Goal: Information Seeking & Learning: Find contact information

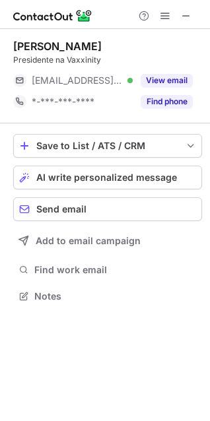
scroll to position [287, 210]
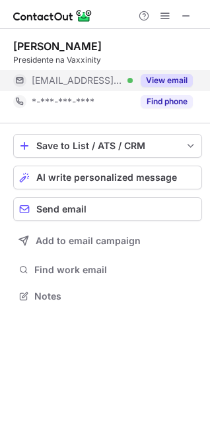
click at [175, 80] on button "View email" at bounding box center [166, 80] width 52 height 13
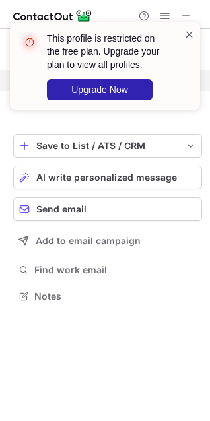
click at [187, 32] on span at bounding box center [189, 34] width 11 height 13
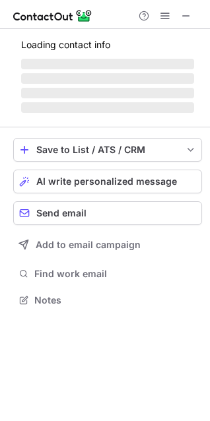
scroll to position [299, 210]
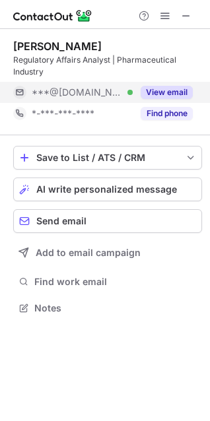
click at [185, 83] on div "View email" at bounding box center [163, 92] width 60 height 21
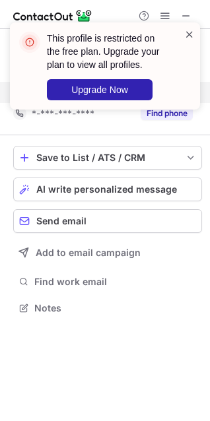
click at [191, 35] on span at bounding box center [189, 34] width 11 height 13
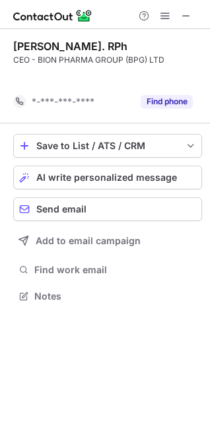
scroll to position [266, 210]
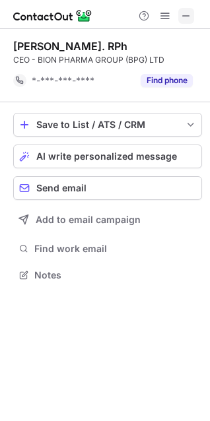
click at [183, 18] on span at bounding box center [186, 16] width 11 height 11
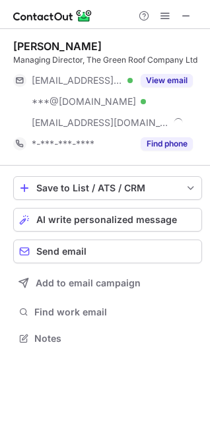
scroll to position [329, 210]
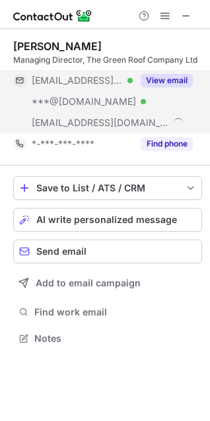
click at [187, 83] on button "View email" at bounding box center [166, 80] width 52 height 13
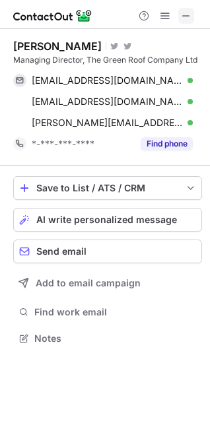
click at [191, 19] on span at bounding box center [186, 16] width 11 height 11
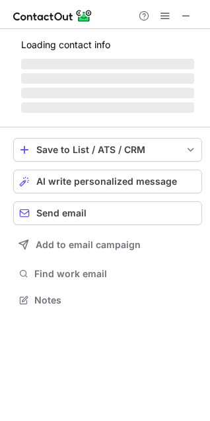
scroll to position [287, 210]
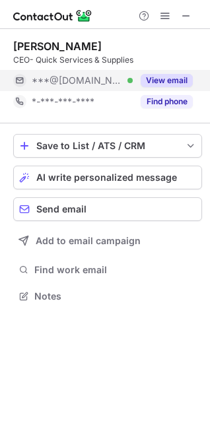
click at [170, 79] on button "View email" at bounding box center [166, 80] width 52 height 13
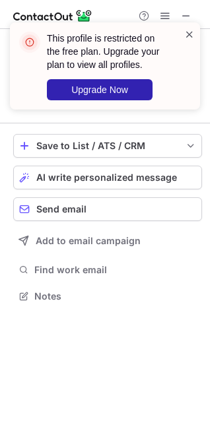
click at [188, 36] on span at bounding box center [189, 34] width 11 height 13
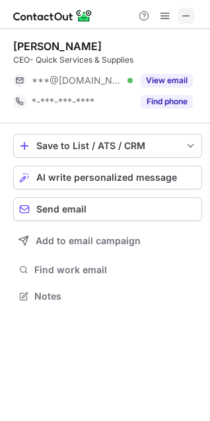
click at [186, 19] on span at bounding box center [186, 16] width 11 height 11
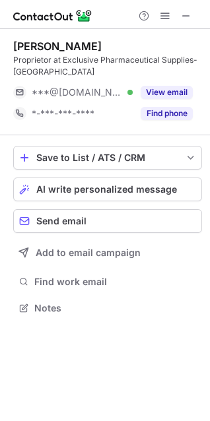
scroll to position [299, 210]
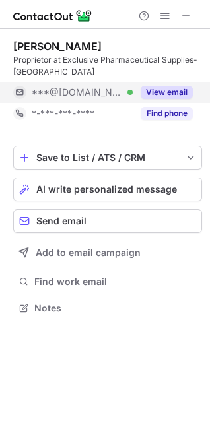
click at [172, 91] on button "View email" at bounding box center [166, 92] width 52 height 13
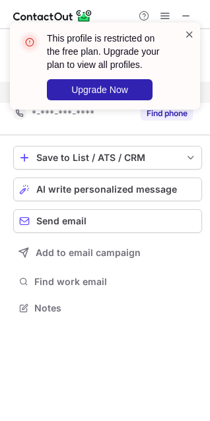
click at [192, 36] on span at bounding box center [189, 34] width 11 height 13
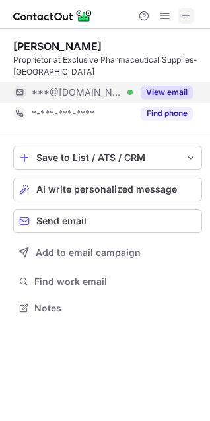
click at [189, 16] on span at bounding box center [186, 16] width 11 height 11
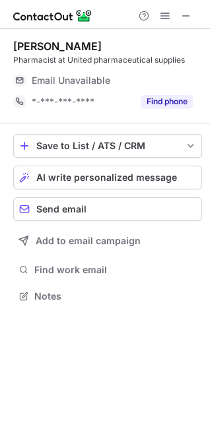
scroll to position [287, 210]
click at [186, 14] on span at bounding box center [186, 16] width 11 height 11
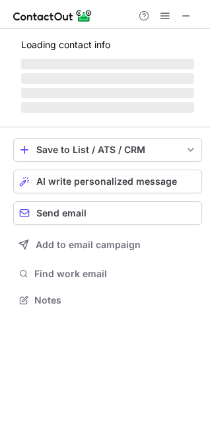
scroll to position [299, 210]
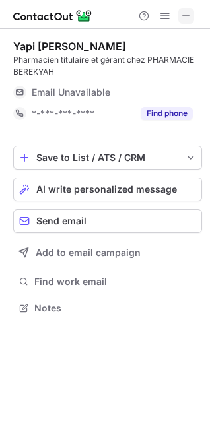
click at [187, 17] on span at bounding box center [186, 16] width 11 height 11
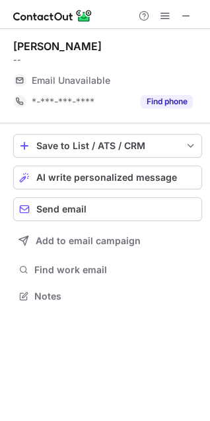
scroll to position [287, 210]
click at [187, 18] on span at bounding box center [186, 16] width 11 height 11
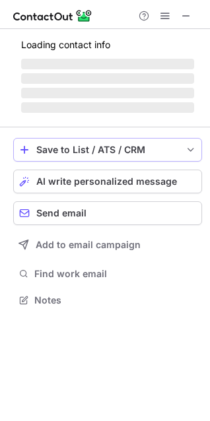
scroll to position [287, 210]
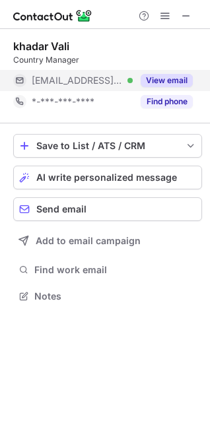
click at [164, 81] on button "View email" at bounding box center [166, 80] width 52 height 13
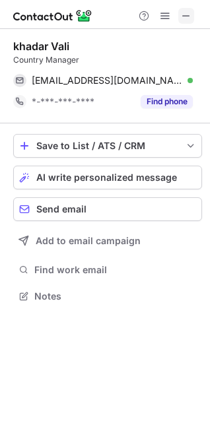
click at [181, 17] on span at bounding box center [186, 16] width 11 height 11
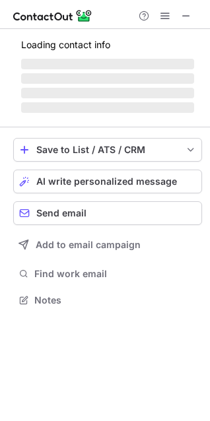
scroll to position [287, 210]
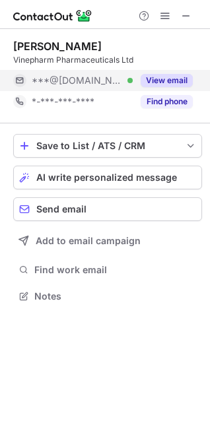
click at [169, 78] on button "View email" at bounding box center [166, 80] width 52 height 13
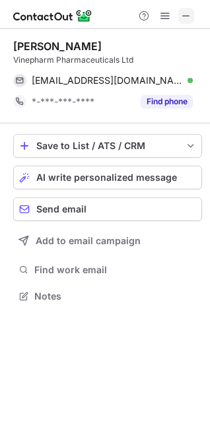
click at [182, 16] on span at bounding box center [186, 16] width 11 height 11
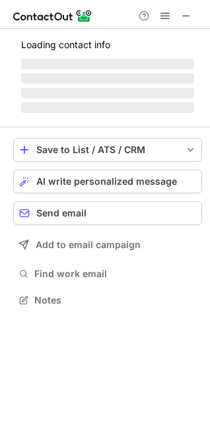
scroll to position [287, 210]
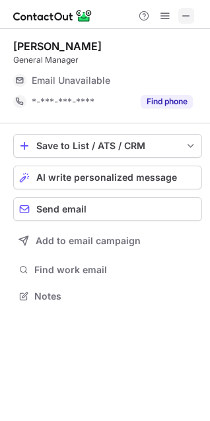
click at [183, 17] on span at bounding box center [186, 16] width 11 height 11
click at [185, 14] on span at bounding box center [186, 16] width 11 height 11
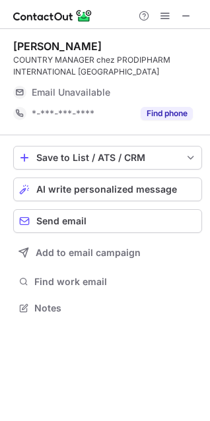
scroll to position [299, 210]
click at [181, 17] on span at bounding box center [186, 16] width 11 height 11
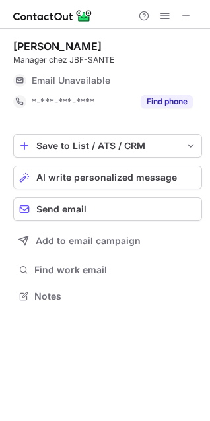
scroll to position [287, 210]
click at [190, 18] on span at bounding box center [186, 16] width 11 height 11
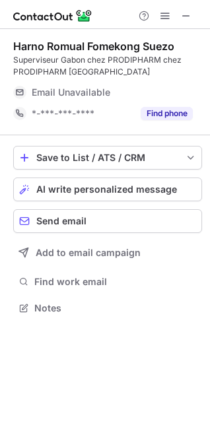
scroll to position [299, 210]
click at [181, 15] on button at bounding box center [186, 16] width 16 height 16
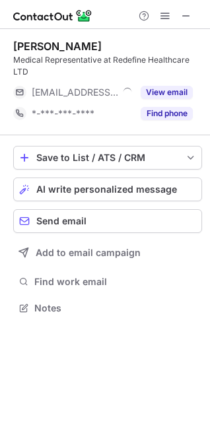
scroll to position [299, 210]
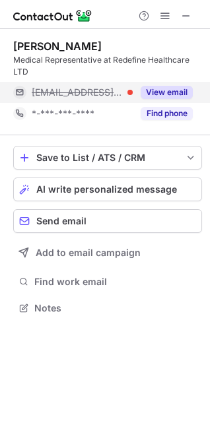
click at [177, 88] on button "View email" at bounding box center [166, 92] width 52 height 13
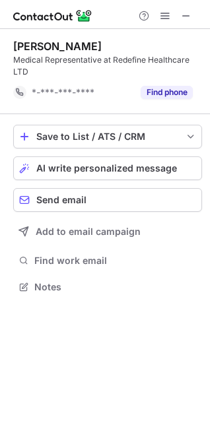
scroll to position [278, 210]
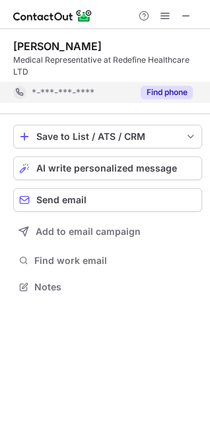
click at [189, 93] on button "Find phone" at bounding box center [166, 92] width 52 height 13
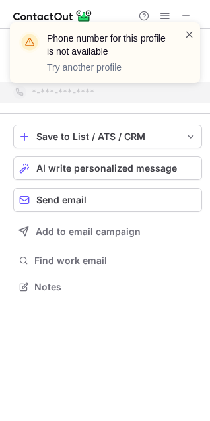
click at [193, 30] on span at bounding box center [189, 34] width 11 height 13
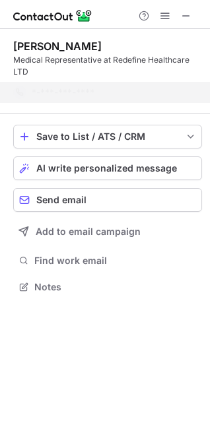
click at [191, 34] on span at bounding box center [189, 34] width 11 height 13
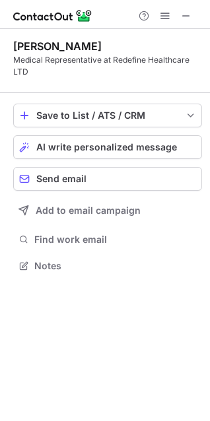
click at [180, 57] on div "Medical Representative at Redefine Healthcare LTD" at bounding box center [107, 66] width 189 height 24
click at [187, 17] on span at bounding box center [186, 16] width 11 height 11
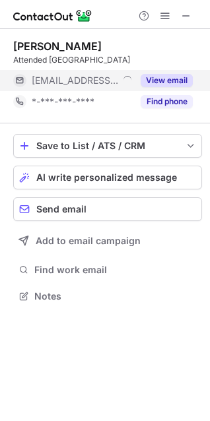
scroll to position [287, 210]
click at [152, 82] on button "View email" at bounding box center [166, 80] width 52 height 13
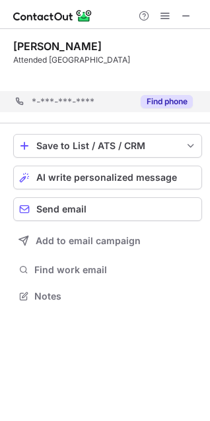
scroll to position [266, 210]
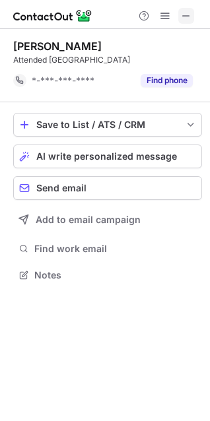
click at [187, 16] on span at bounding box center [186, 16] width 11 height 11
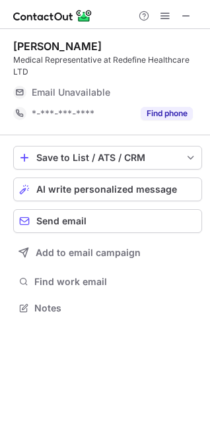
scroll to position [299, 210]
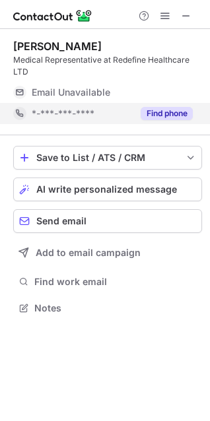
click at [180, 111] on button "Find phone" at bounding box center [166, 113] width 52 height 13
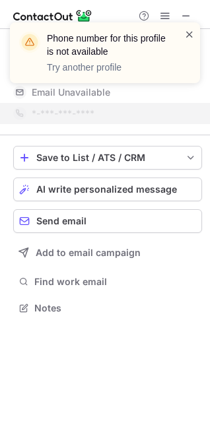
click at [190, 36] on span at bounding box center [189, 34] width 11 height 13
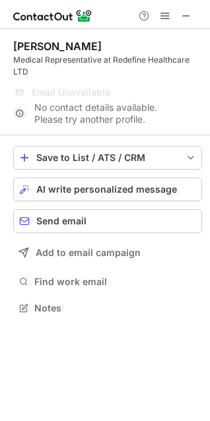
click at [183, 15] on div "Phone number for this profile is not available Try another profile" at bounding box center [104, 22] width 211 height 26
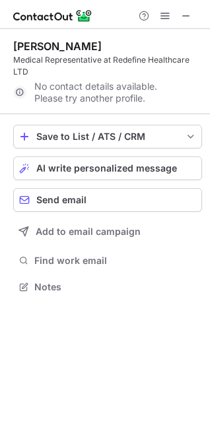
scroll to position [278, 210]
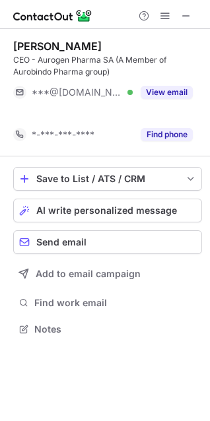
scroll to position [299, 210]
